Goal: Information Seeking & Learning: Find specific fact

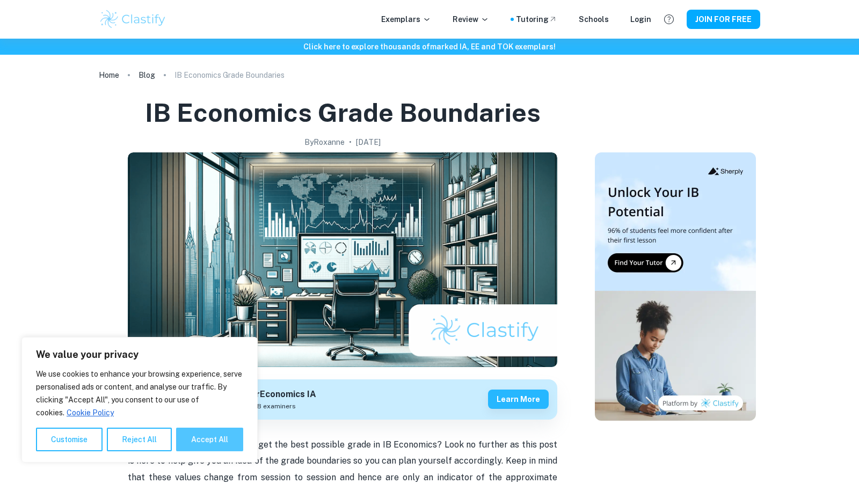
click at [202, 441] on button "Accept All" at bounding box center [209, 440] width 67 height 24
checkbox input "true"
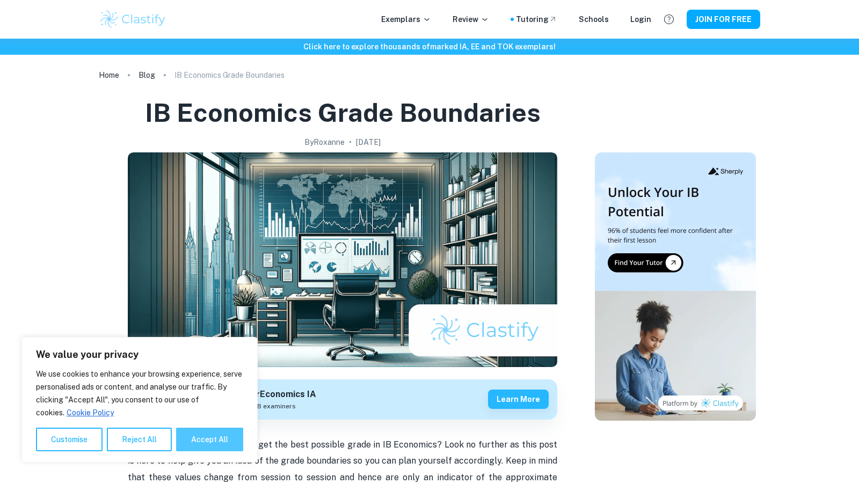
checkbox input "true"
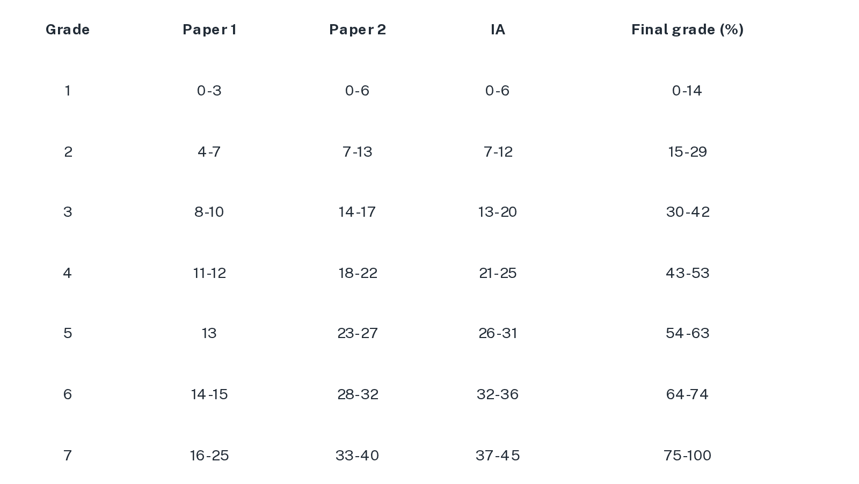
scroll to position [535, 0]
drag, startPoint x: 257, startPoint y: 385, endPoint x: 215, endPoint y: 385, distance: 41.9
click at [215, 385] on p "16-25" at bounding box center [241, 387] width 58 height 14
click at [319, 384] on p "33-40" at bounding box center [317, 387] width 61 height 14
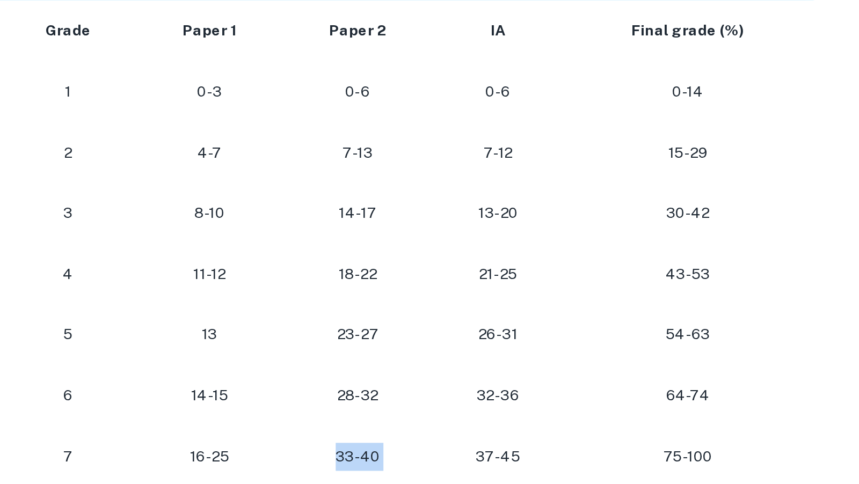
click at [319, 384] on p "33-40" at bounding box center [317, 387] width 61 height 14
click at [331, 384] on p "33-40" at bounding box center [317, 387] width 61 height 14
drag, startPoint x: 333, startPoint y: 383, endPoint x: 272, endPoint y: 383, distance: 61.7
click at [272, 383] on tr "[PHONE_NUMBER] [PHONE_NUMBER]" at bounding box center [343, 387] width 430 height 32
click at [317, 386] on p "33-40" at bounding box center [317, 387] width 61 height 14
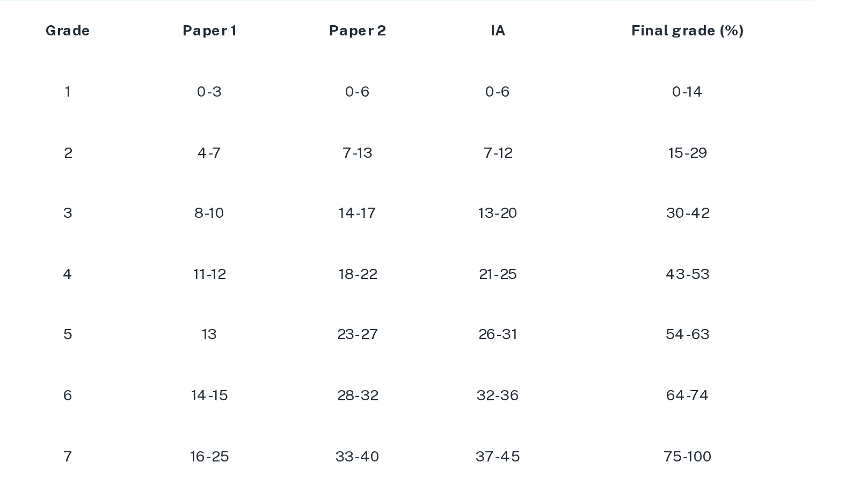
click at [422, 382] on td "37-45" at bounding box center [389, 387] width 67 height 32
click at [391, 384] on p "37-45" at bounding box center [390, 387] width 50 height 14
drag, startPoint x: 405, startPoint y: 389, endPoint x: 351, endPoint y: 389, distance: 54.2
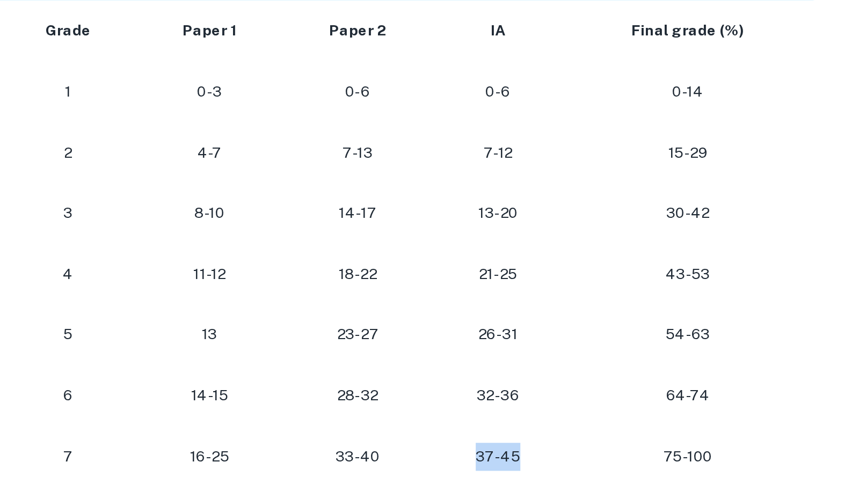
click at [351, 389] on tr "[PHONE_NUMBER] [PHONE_NUMBER]" at bounding box center [343, 387] width 430 height 32
click at [374, 383] on p "37-45" at bounding box center [390, 387] width 50 height 14
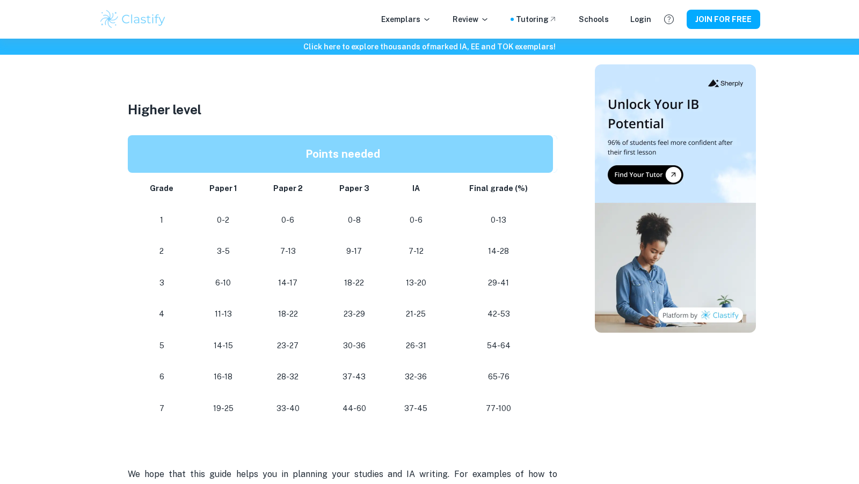
scroll to position [874, 0]
